Goal: Task Accomplishment & Management: Manage account settings

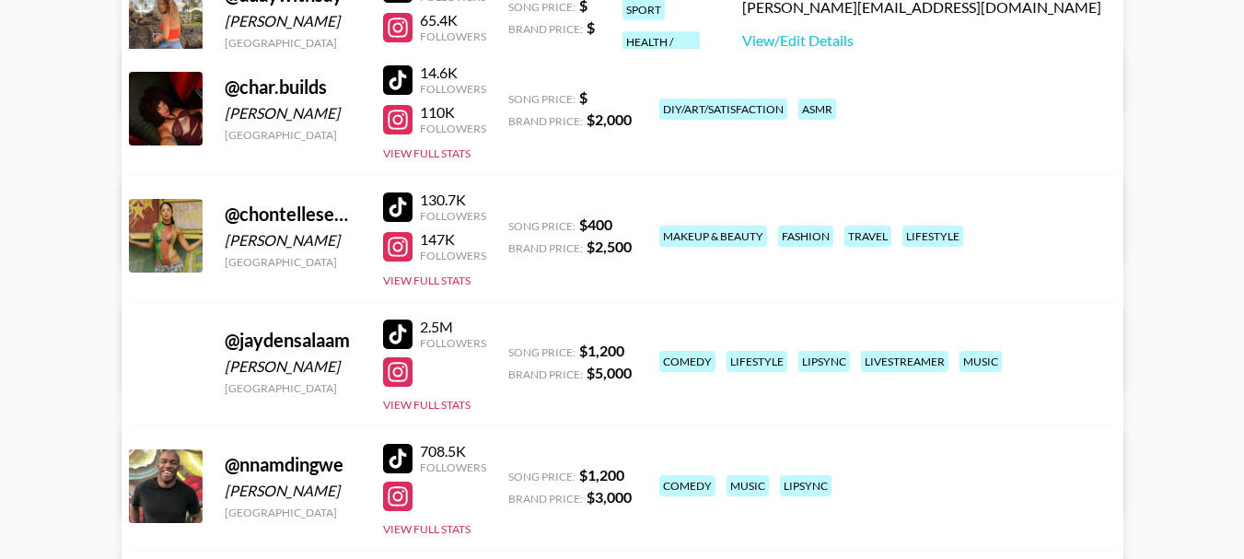
scroll to position [368, 0]
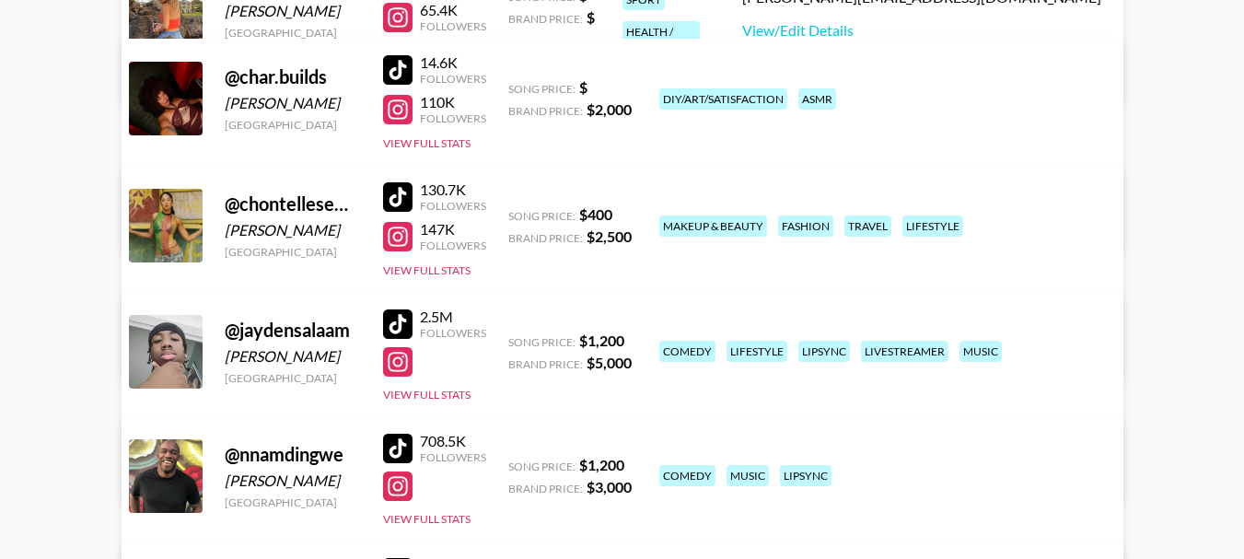
click at [402, 196] on div at bounding box center [397, 196] width 29 height 29
click at [395, 239] on div at bounding box center [397, 236] width 29 height 29
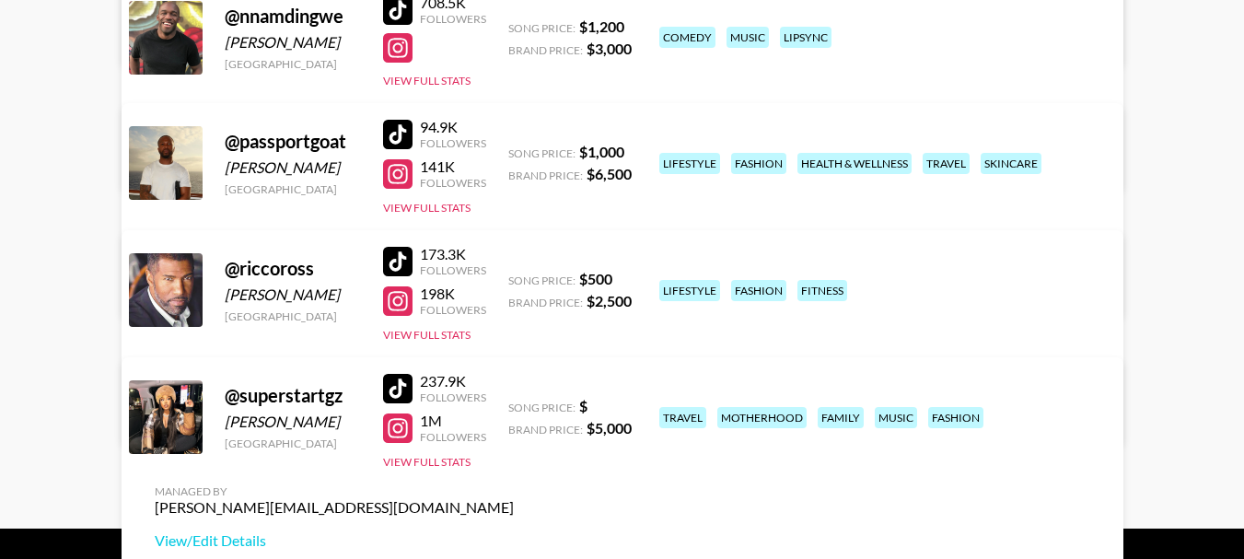
scroll to position [850, 0]
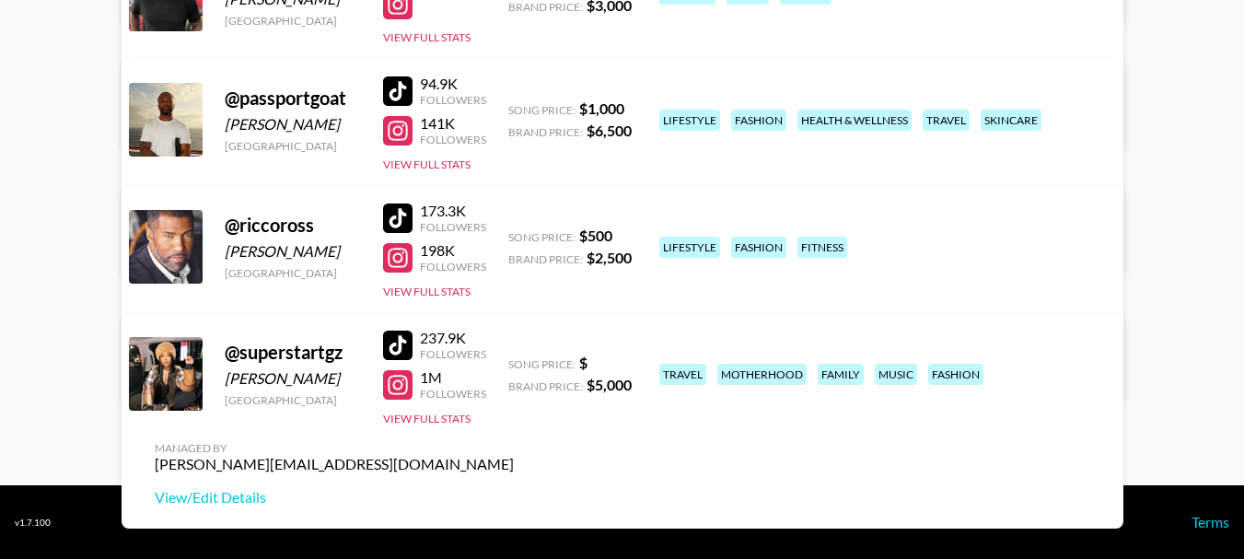
click at [410, 332] on div at bounding box center [397, 345] width 29 height 29
click at [412, 386] on div at bounding box center [397, 384] width 29 height 29
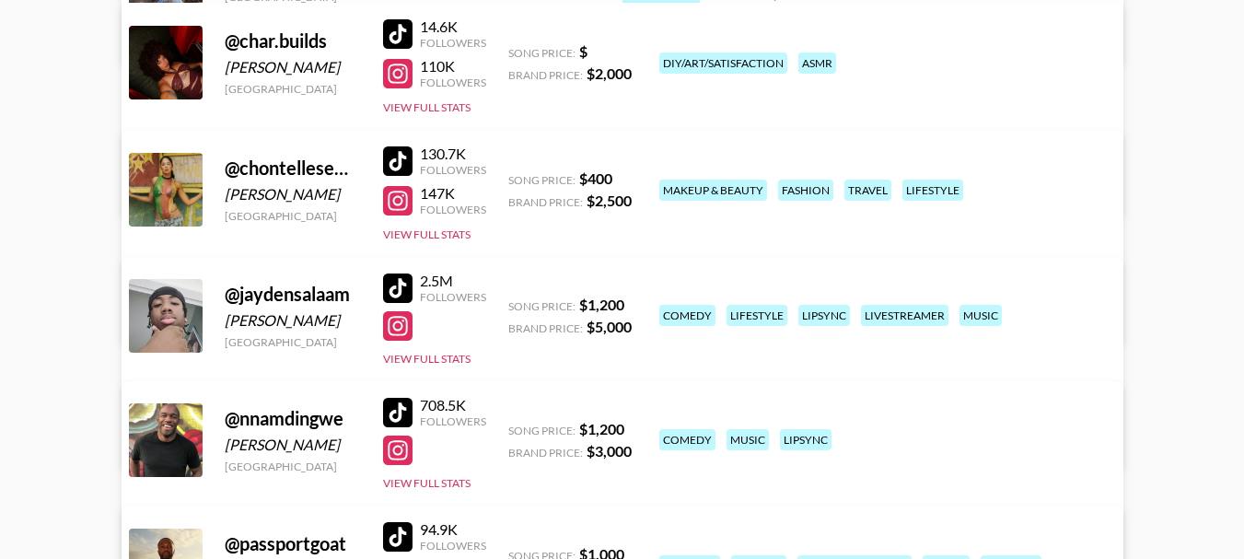
scroll to position [390, 0]
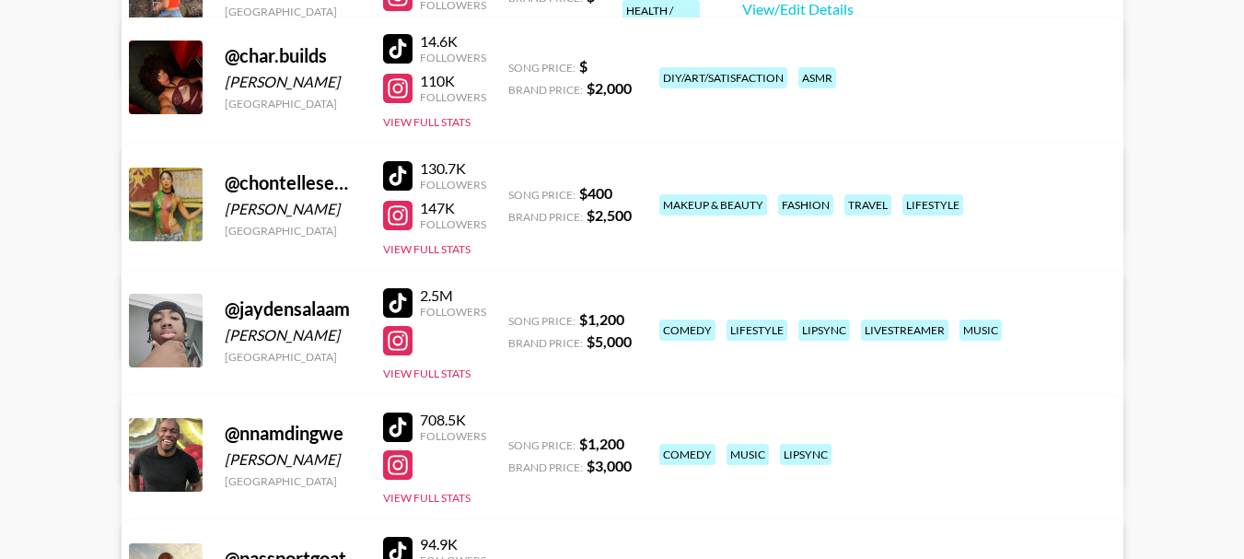
click at [514, 319] on link "View/Edit Details" at bounding box center [334, 328] width 359 height 18
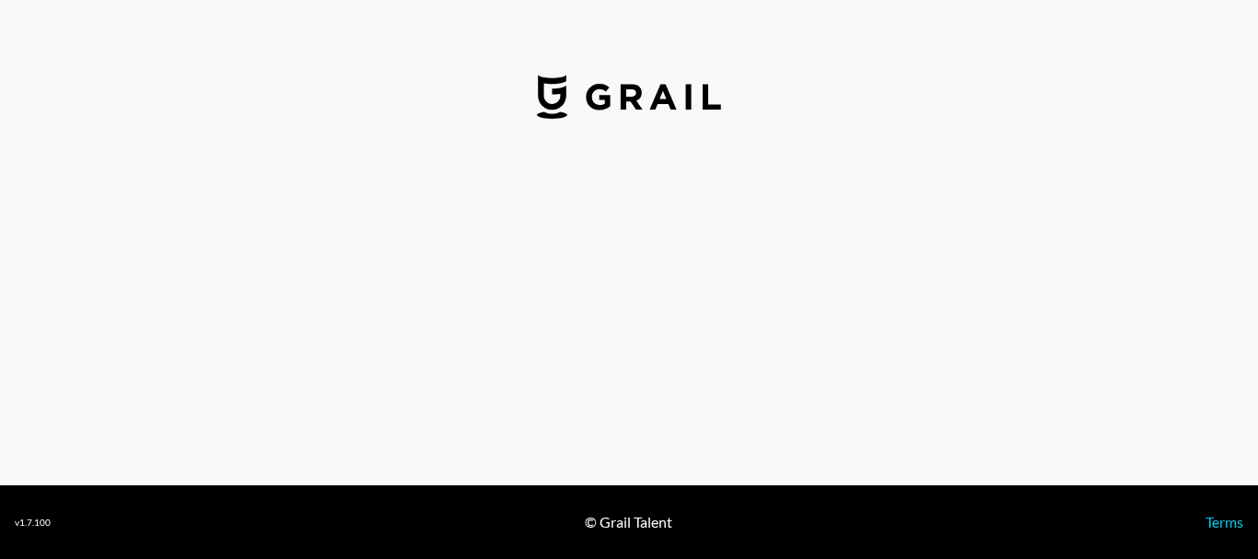
select select "USD"
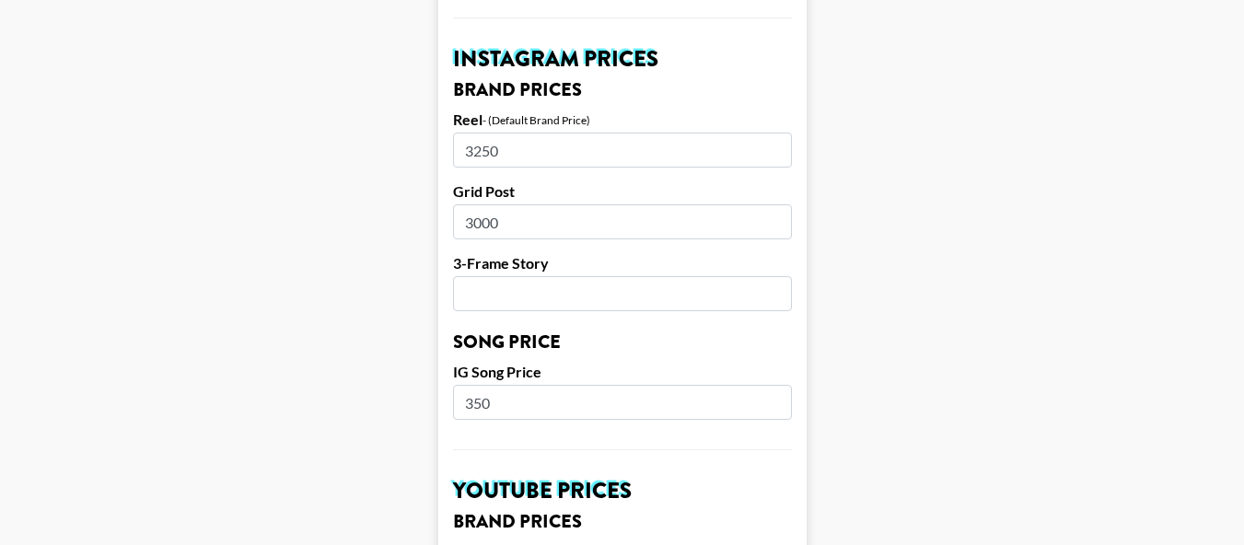
scroll to position [921, 0]
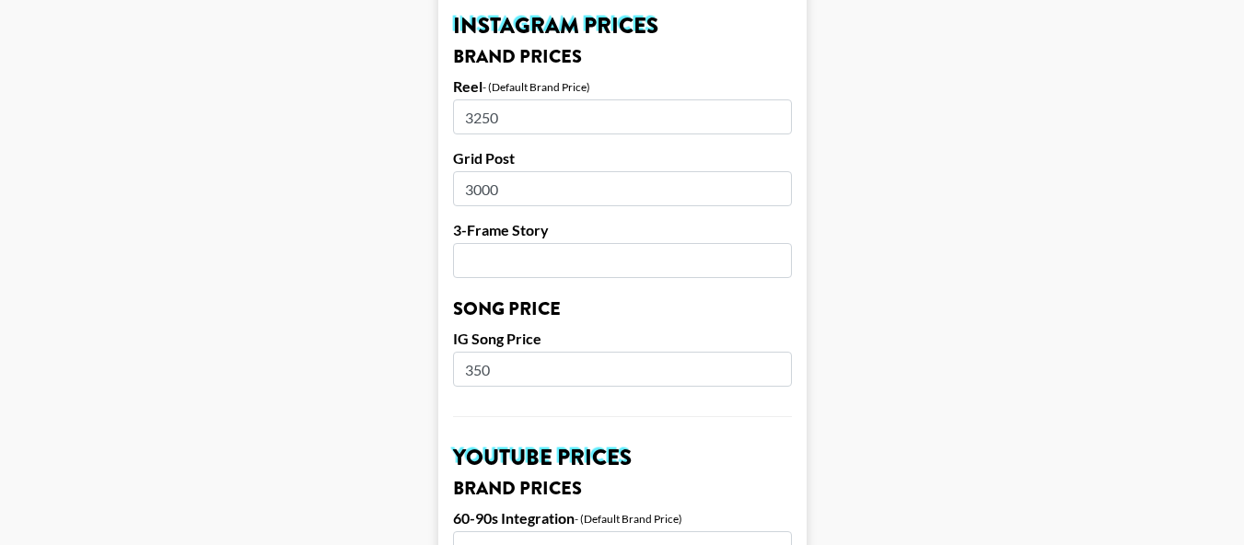
click at [533, 99] on input "3250" at bounding box center [622, 116] width 339 height 35
drag, startPoint x: 533, startPoint y: 92, endPoint x: 497, endPoint y: 91, distance: 35.9
click at [497, 99] on input "3250" at bounding box center [622, 116] width 339 height 35
